Goal: Task Accomplishment & Management: Manage account settings

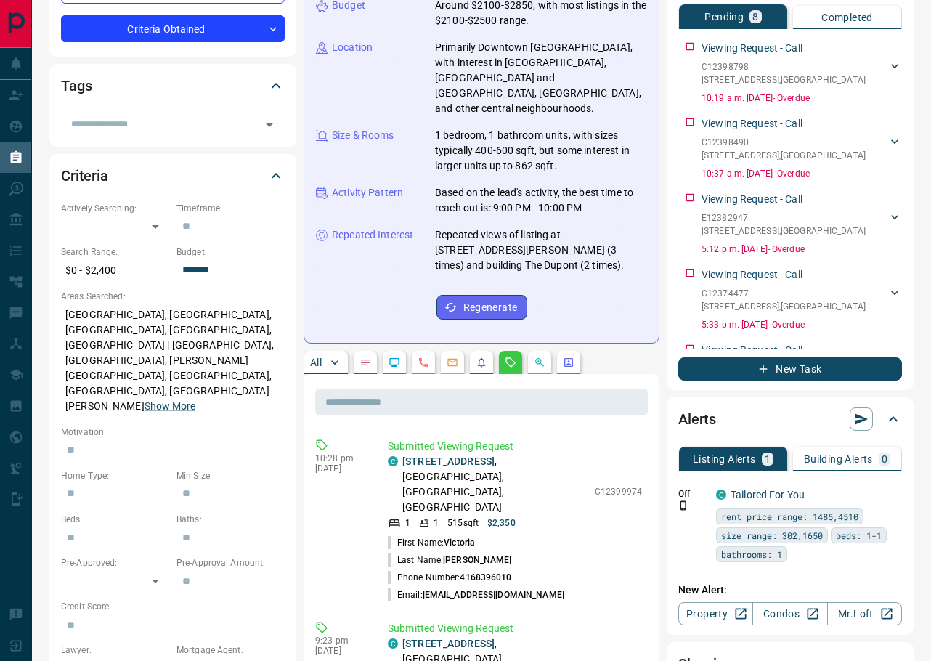
scroll to position [105, 0]
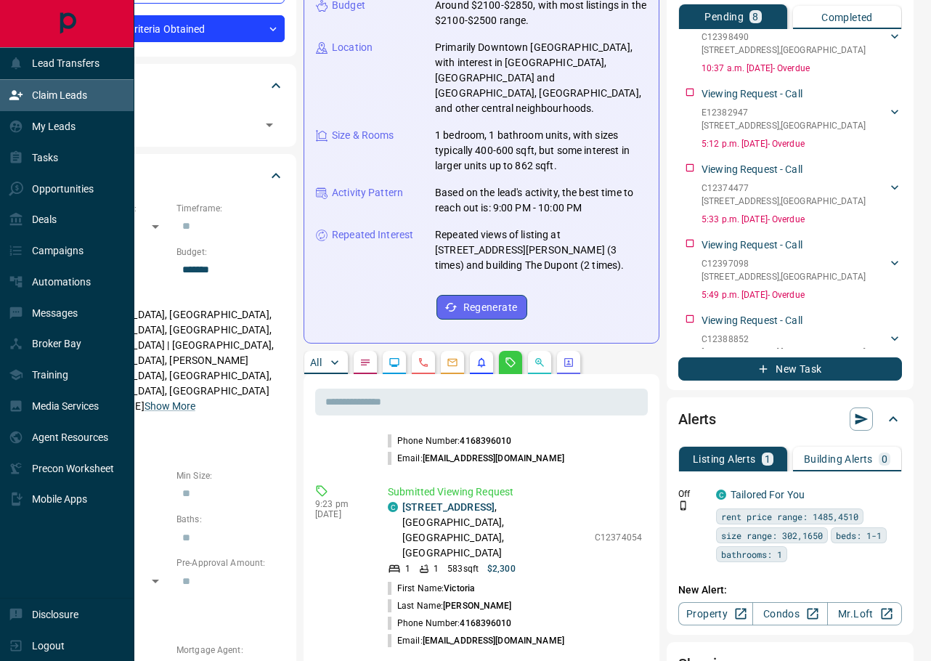
click at [39, 103] on div "Claim Leads" at bounding box center [48, 96] width 78 height 24
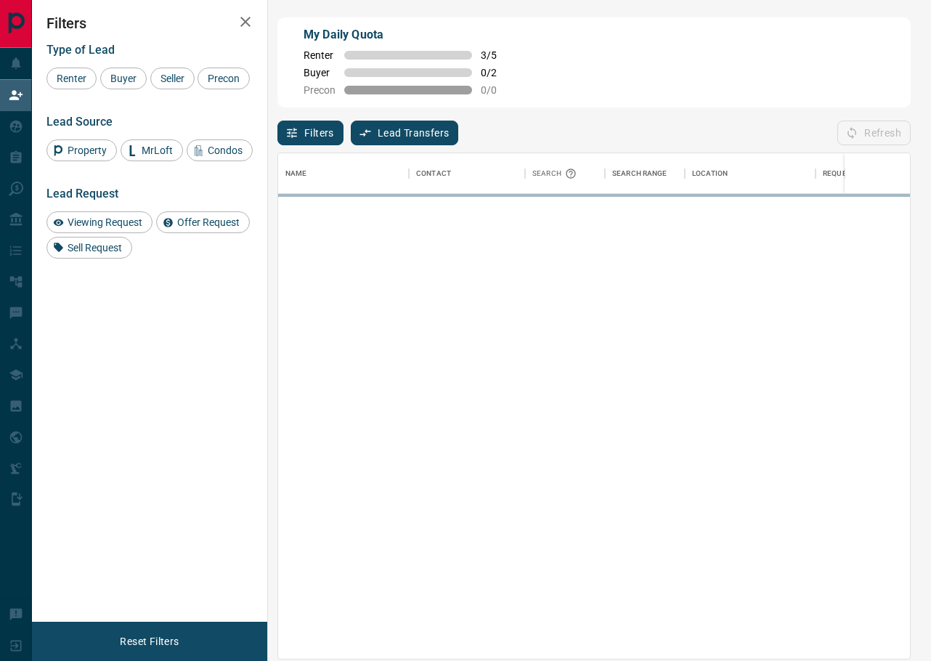
scroll to position [506, 632]
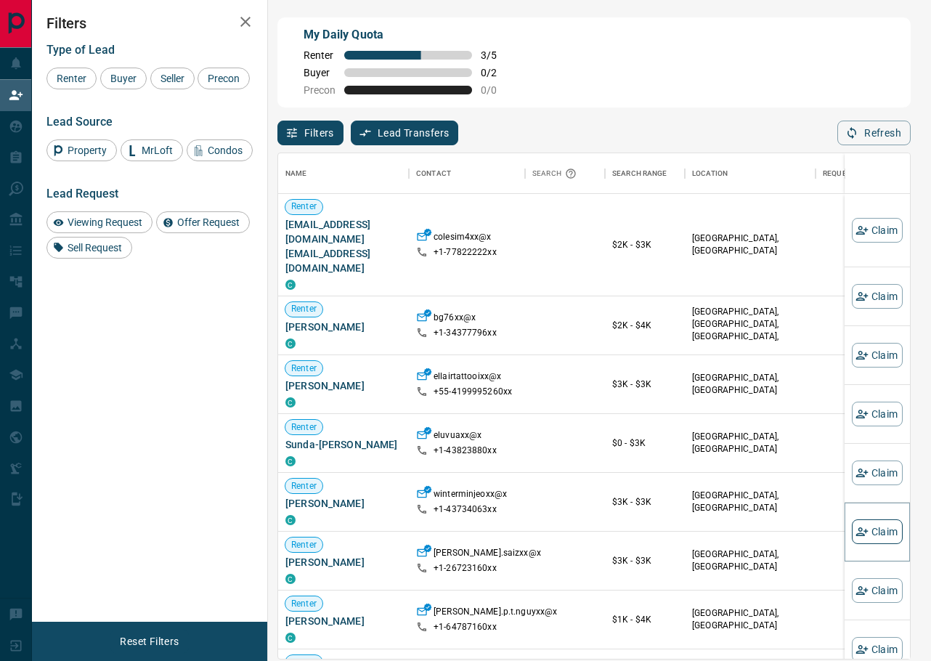
click at [879, 527] on button "Claim" at bounding box center [877, 531] width 51 height 25
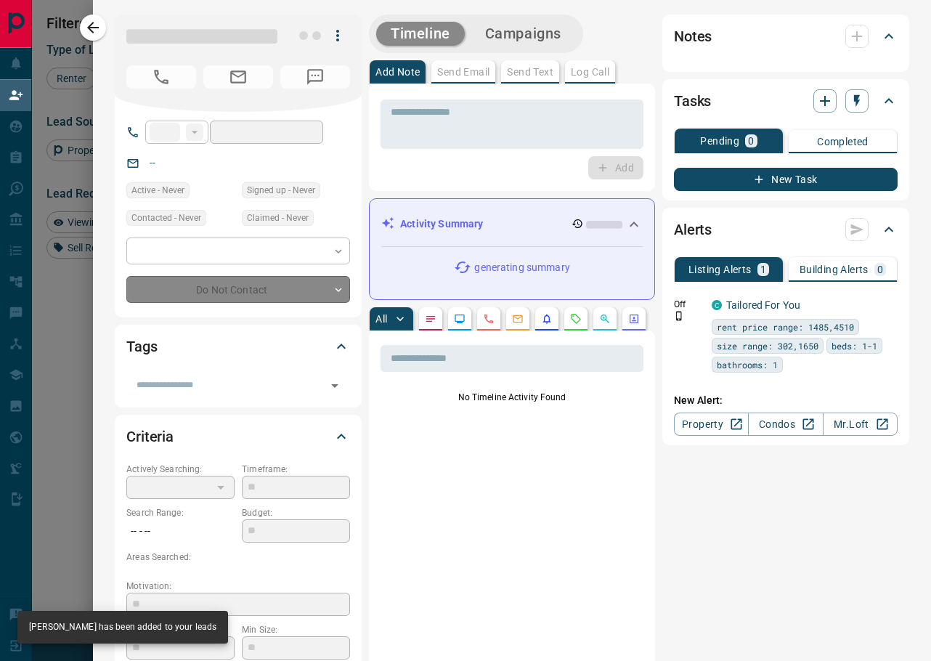
type input "**"
type input "**********"
type input "**"
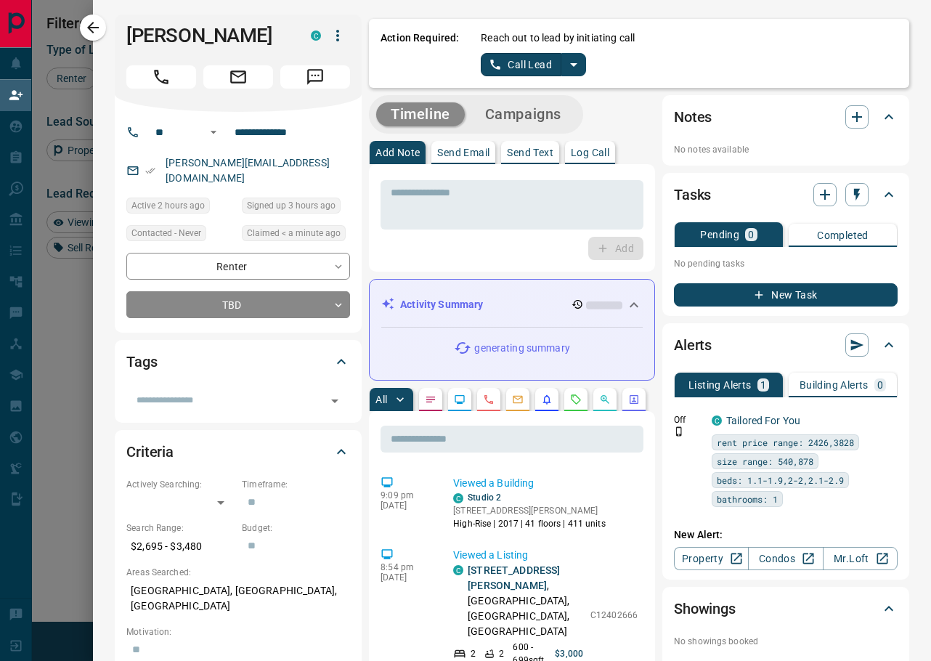
click at [576, 71] on icon "split button" at bounding box center [573, 64] width 17 height 17
click at [550, 109] on li "Log Manual Call" at bounding box center [533, 115] width 89 height 22
click at [541, 70] on button "Log Manual Call" at bounding box center [529, 64] width 96 height 23
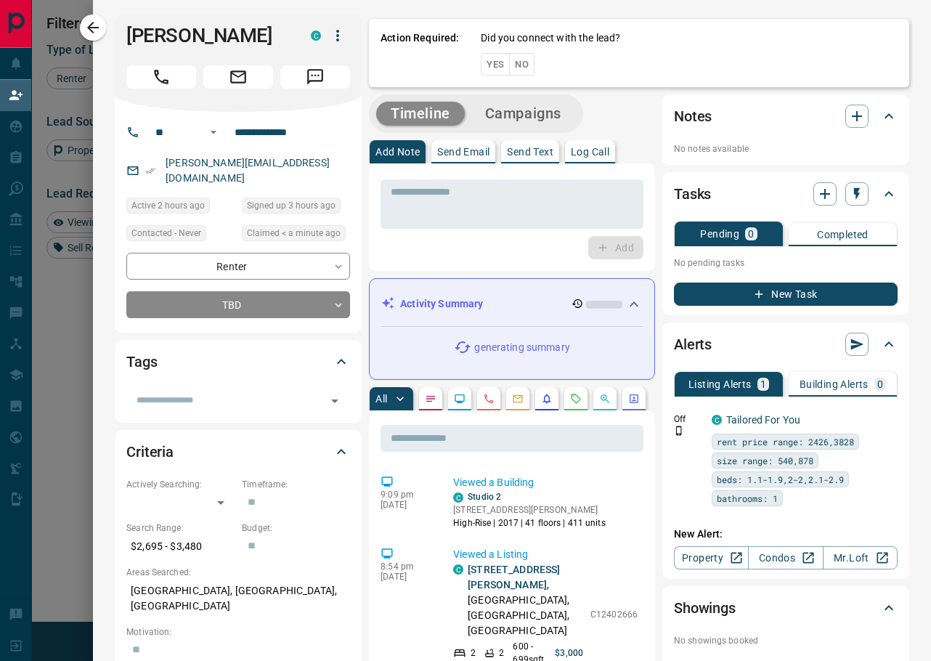
click at [533, 67] on button "No" at bounding box center [521, 64] width 25 height 23
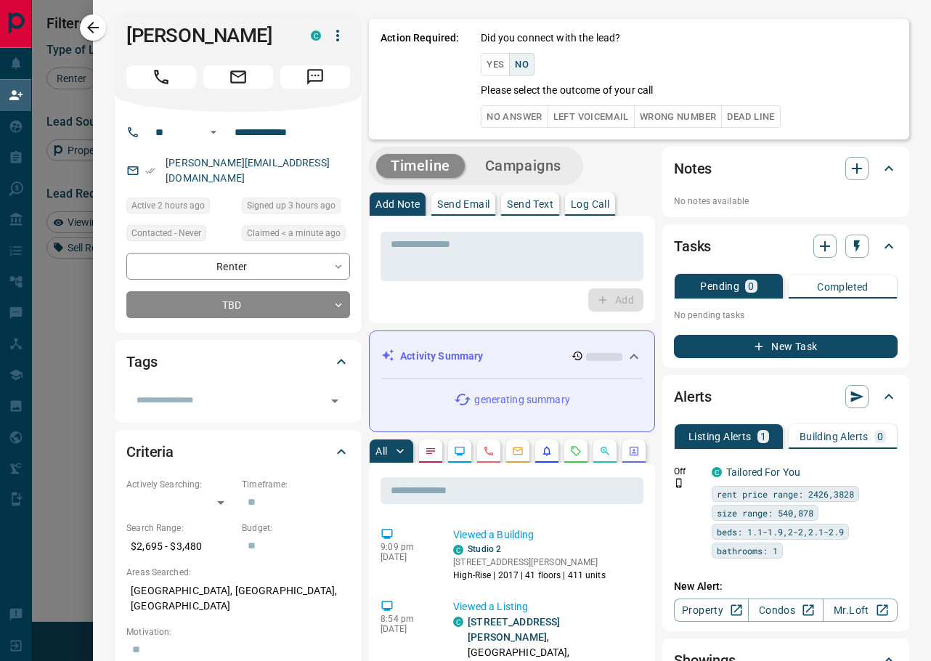
click at [531, 114] on button "No Answer" at bounding box center [514, 116] width 67 height 23
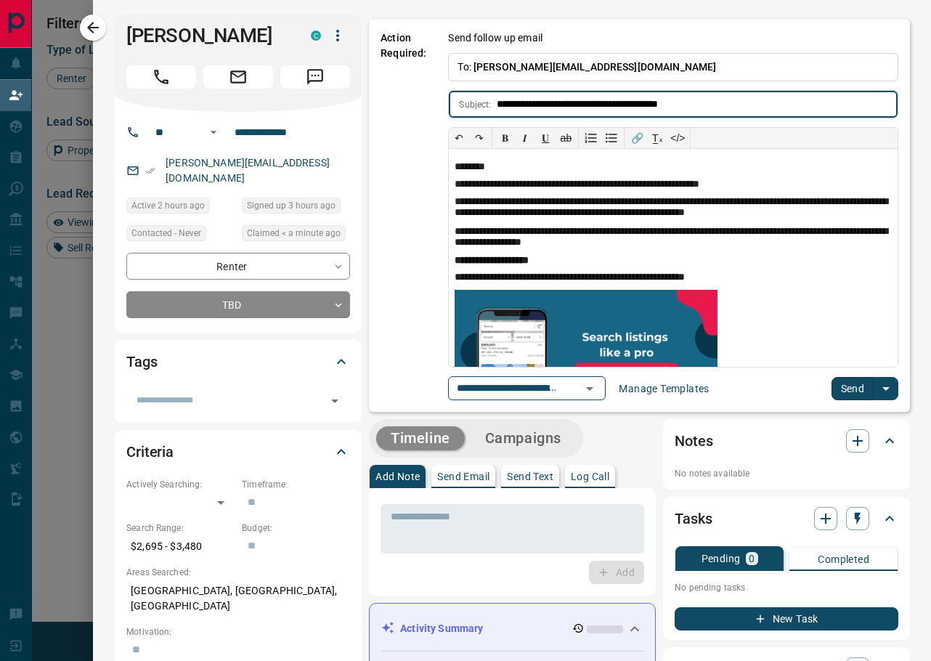
click at [873, 394] on button "Send" at bounding box center [853, 388] width 43 height 23
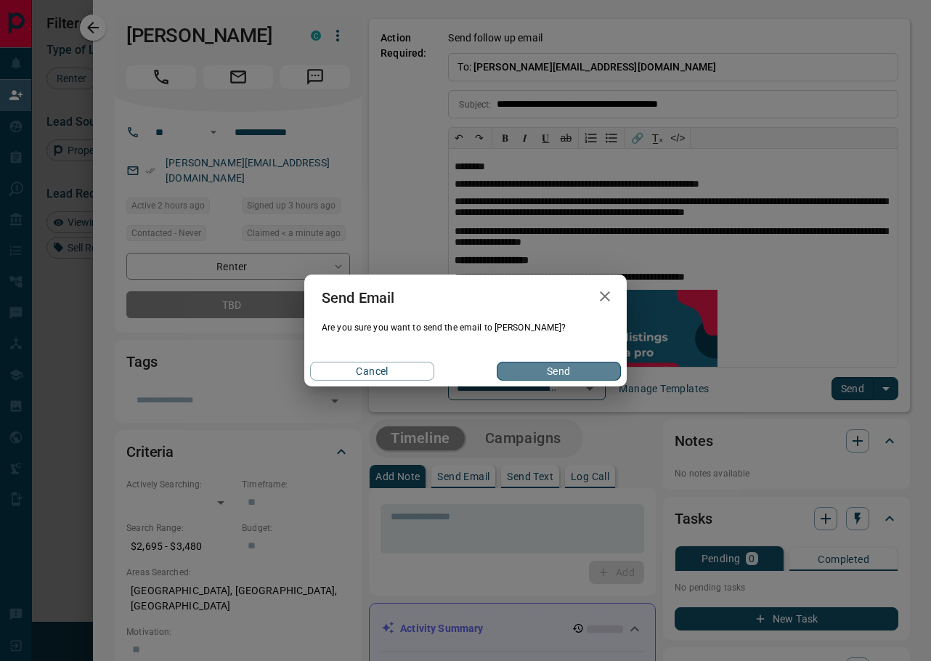
click at [560, 363] on button "Send" at bounding box center [559, 371] width 124 height 19
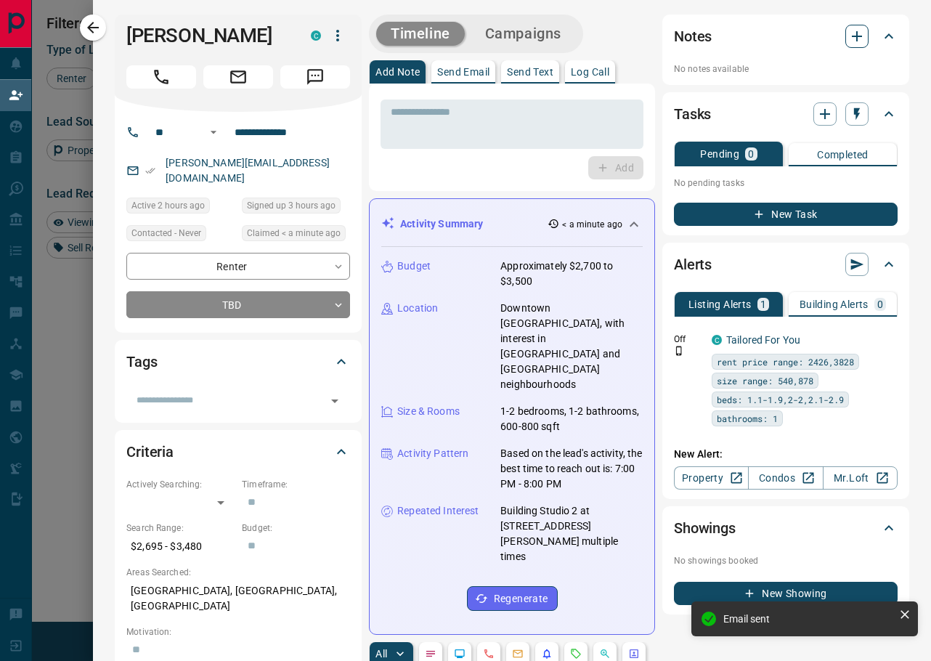
click at [864, 33] on icon "button" at bounding box center [857, 36] width 17 height 17
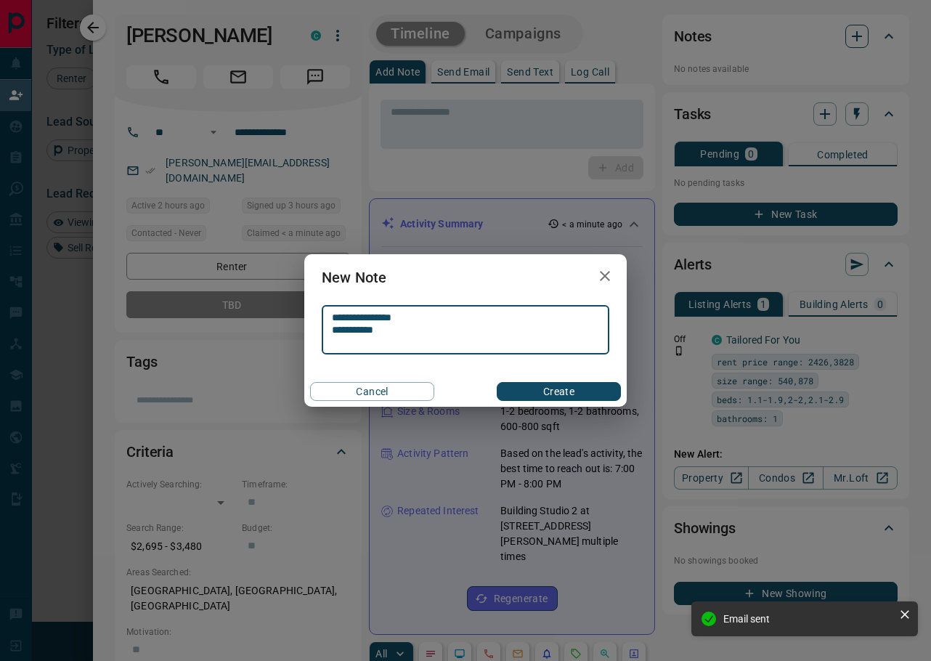
type textarea "**********"
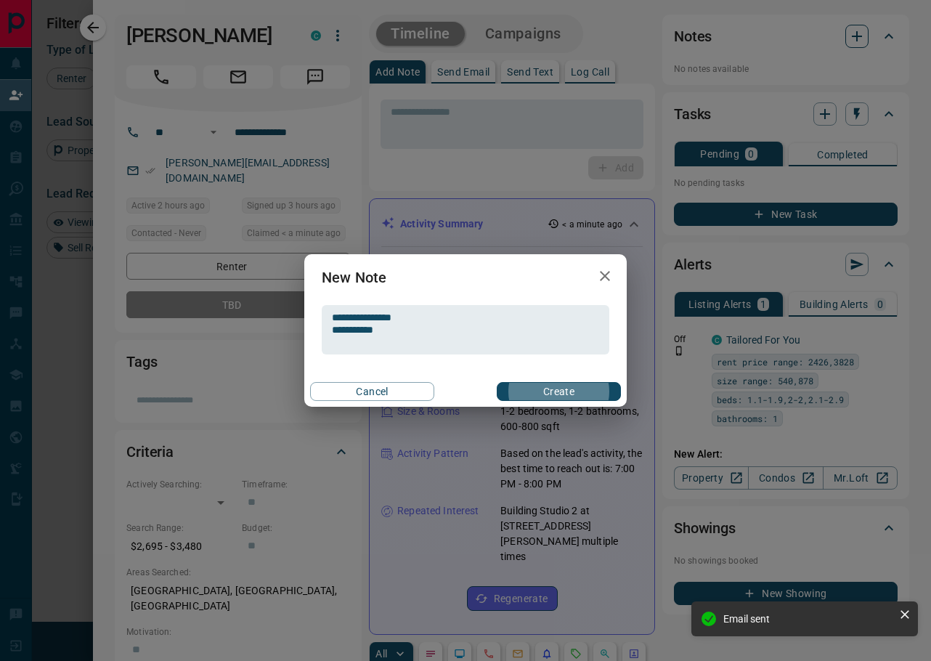
click at [559, 392] on button "Create" at bounding box center [559, 391] width 124 height 19
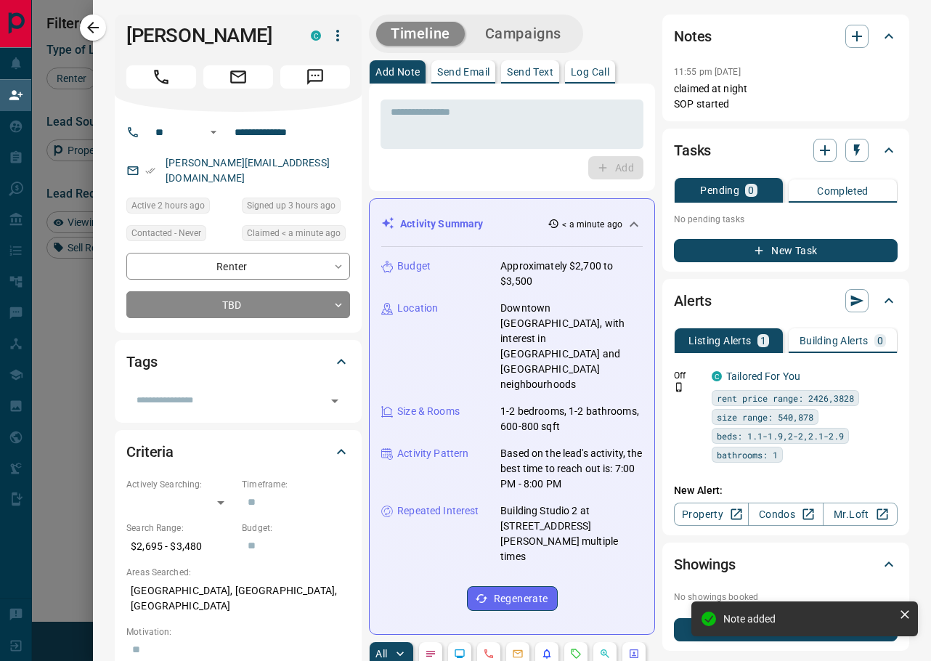
click at [537, 31] on button "Campaigns" at bounding box center [523, 34] width 105 height 24
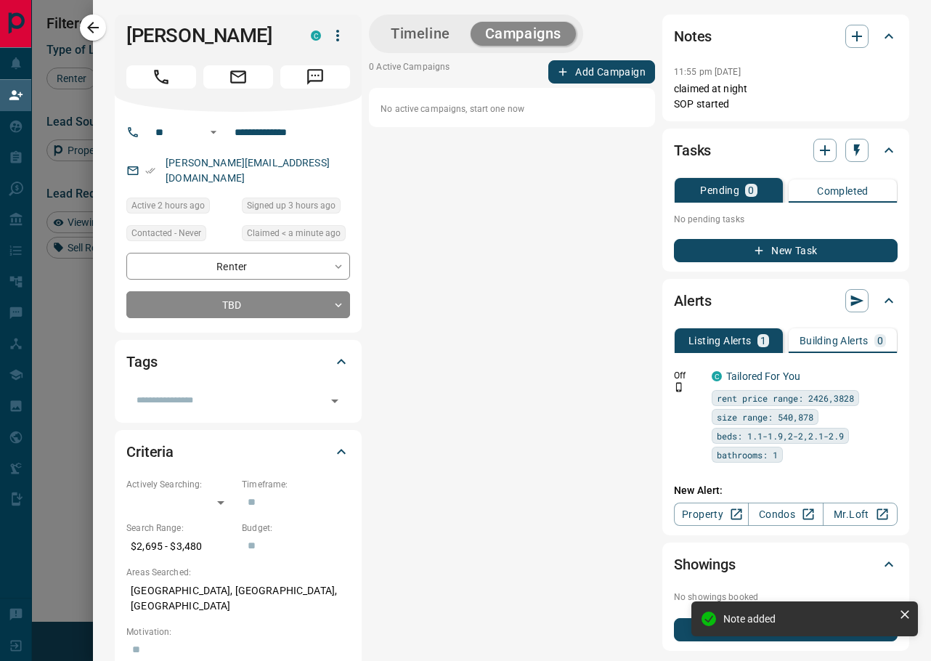
click at [573, 75] on button "Add Campaign" at bounding box center [602, 71] width 107 height 23
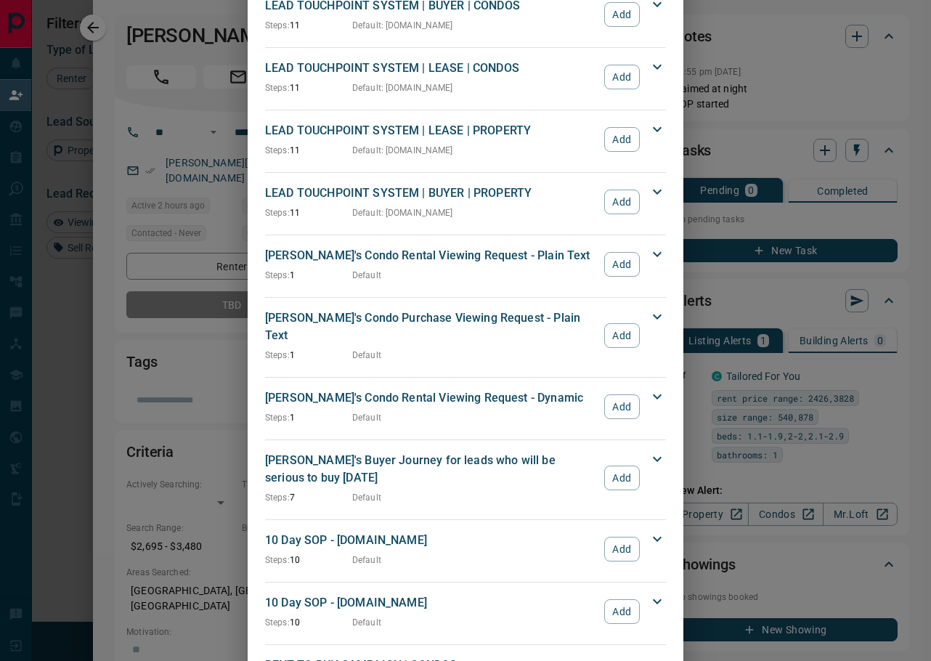
scroll to position [515, 0]
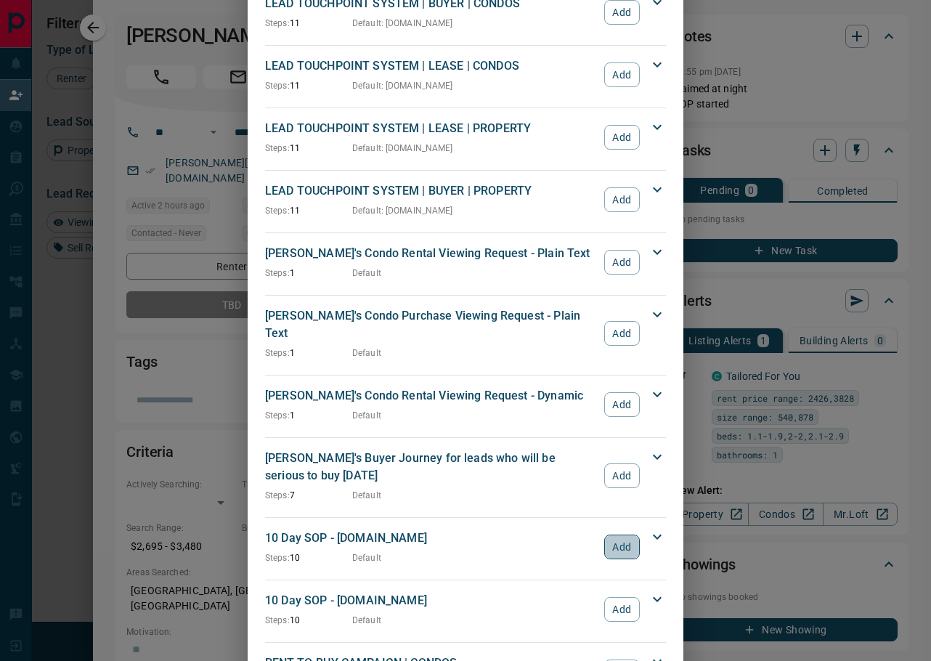
click at [620, 535] on button "Add" at bounding box center [623, 547] width 36 height 25
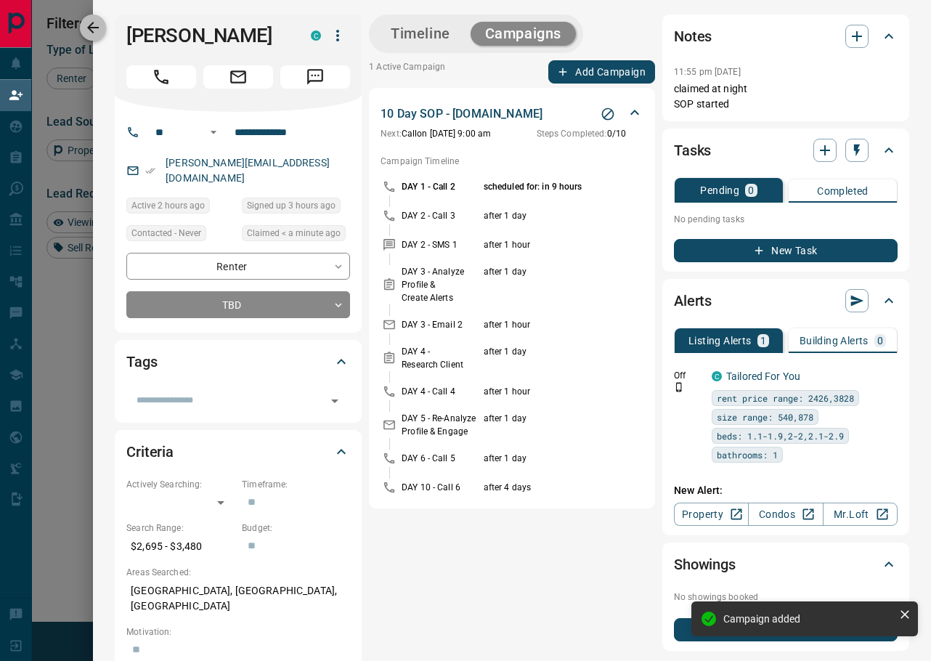
click at [97, 23] on icon "button" at bounding box center [92, 27] width 17 height 17
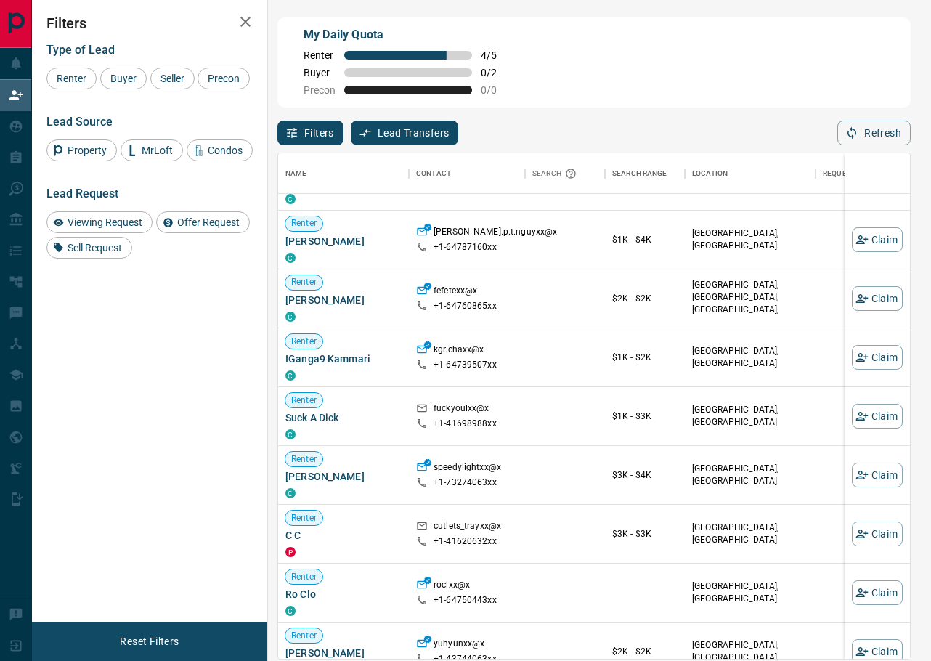
scroll to position [349, 0]
